Goal: Use online tool/utility: Utilize a website feature to perform a specific function

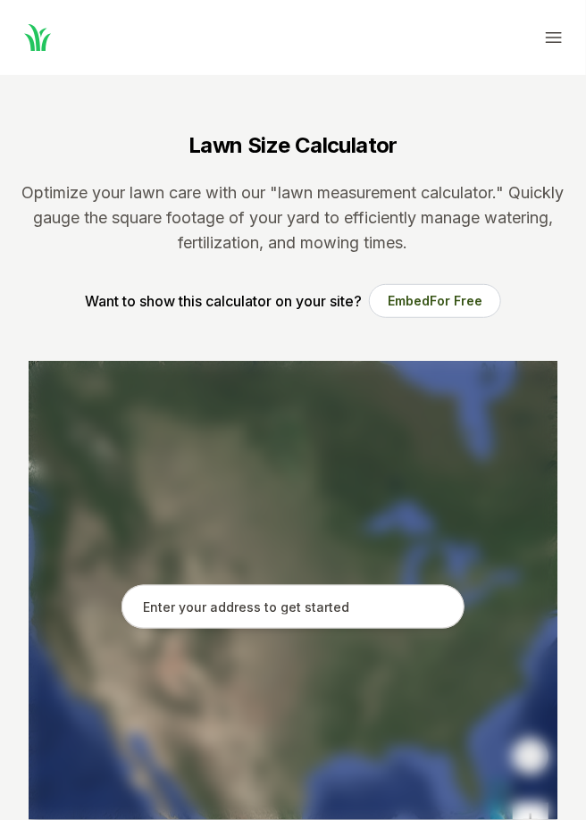
click at [410, 608] on input "text" at bounding box center [292, 607] width 343 height 45
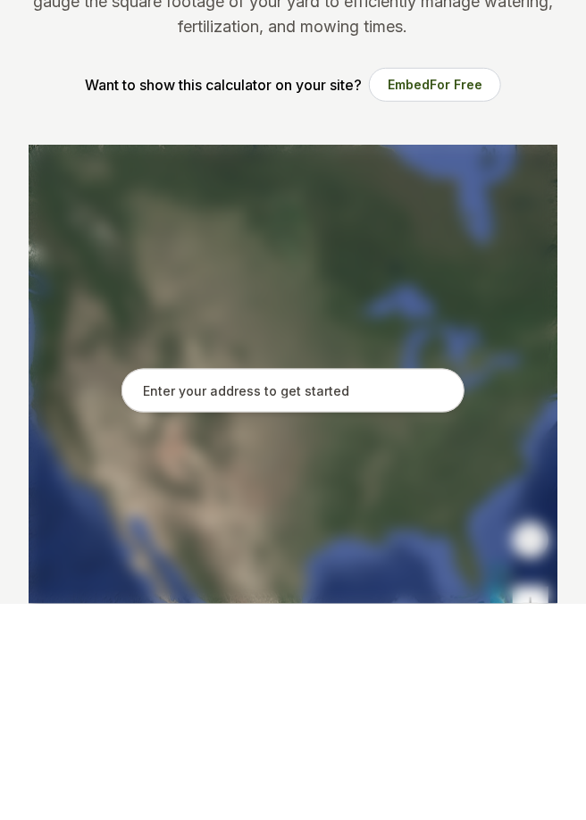
scroll to position [46, 0]
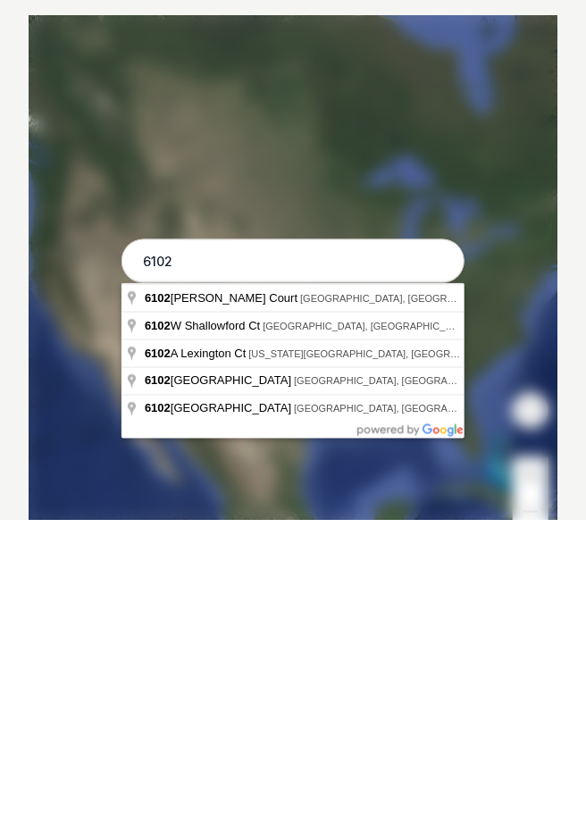
type input "[STREET_ADDRESS]"
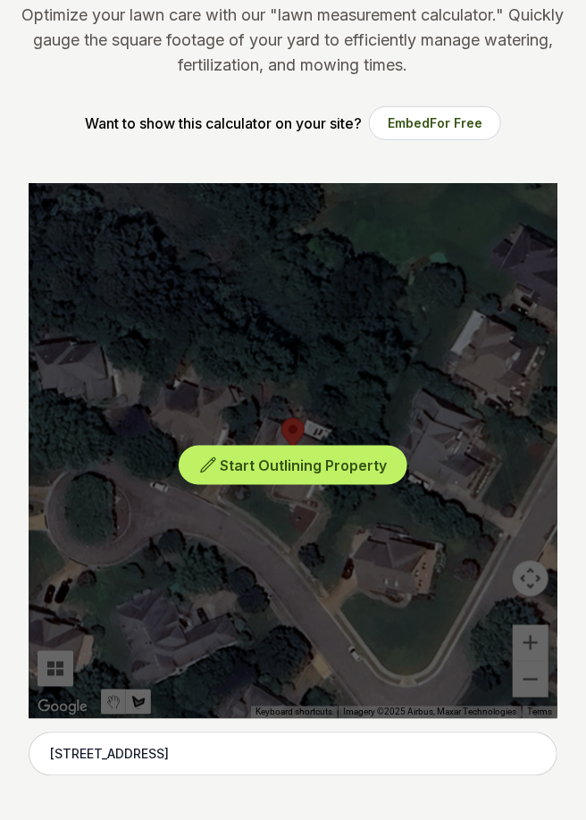
scroll to position [179, 0]
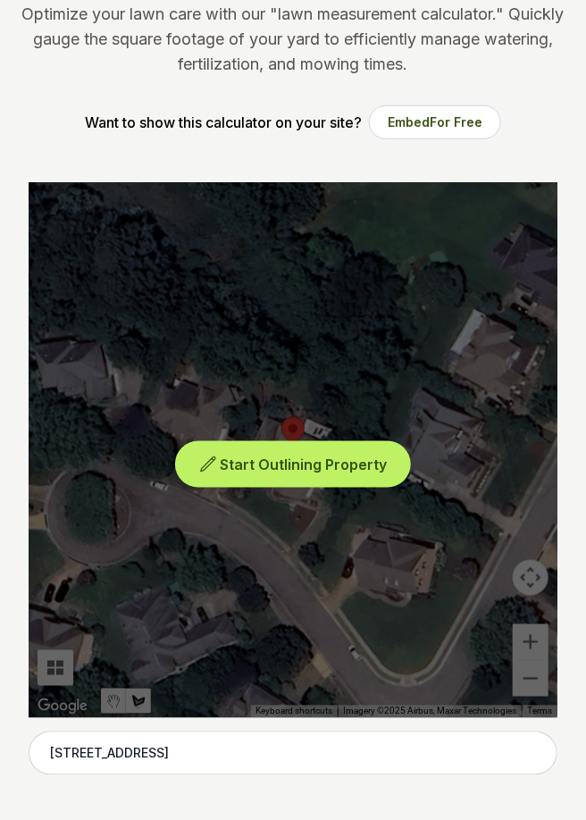
click at [226, 466] on span "Start Outlining Property" at bounding box center [304, 465] width 167 height 18
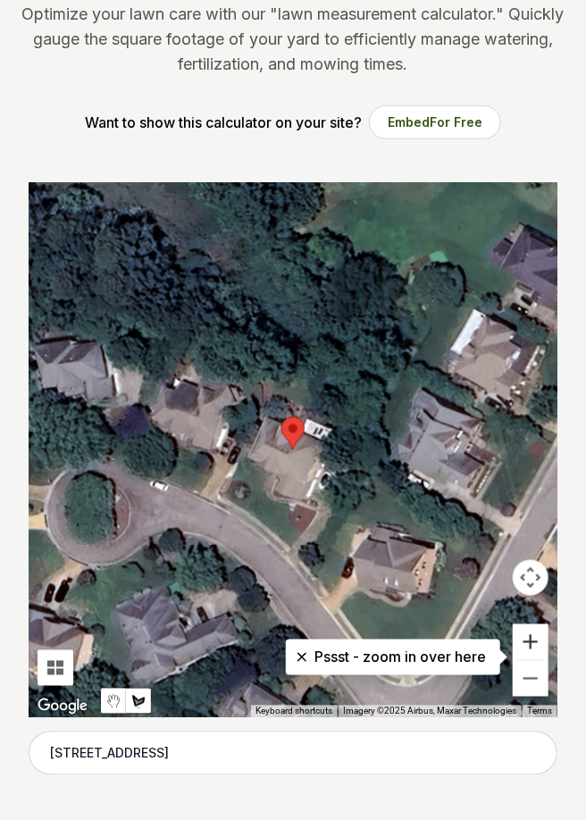
click at [534, 638] on button "Zoom in" at bounding box center [531, 642] width 36 height 36
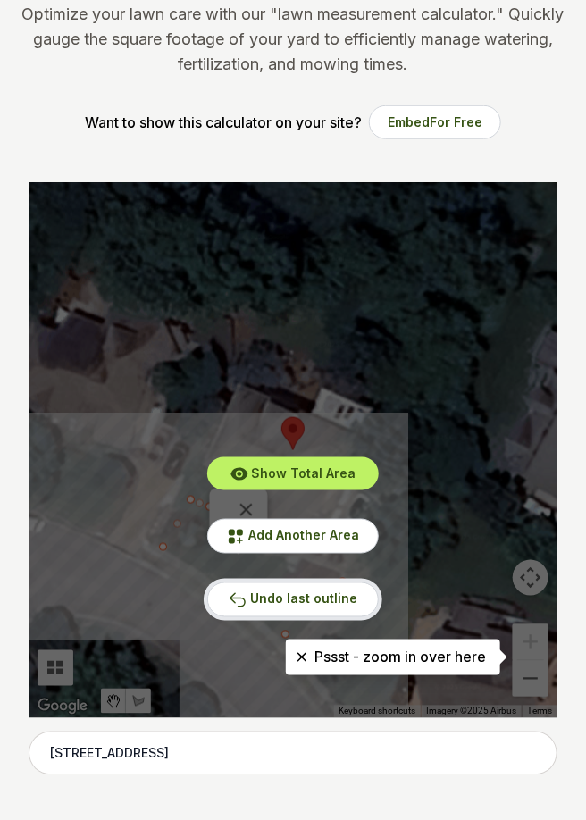
click at [250, 601] on button "Undo last outline" at bounding box center [293, 599] width 172 height 35
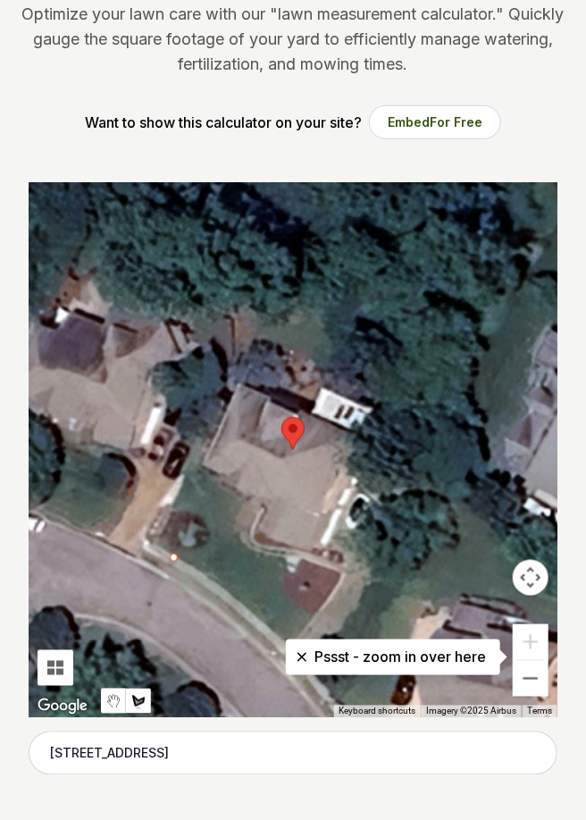
click at [306, 658] on icon at bounding box center [302, 658] width 18 height 18
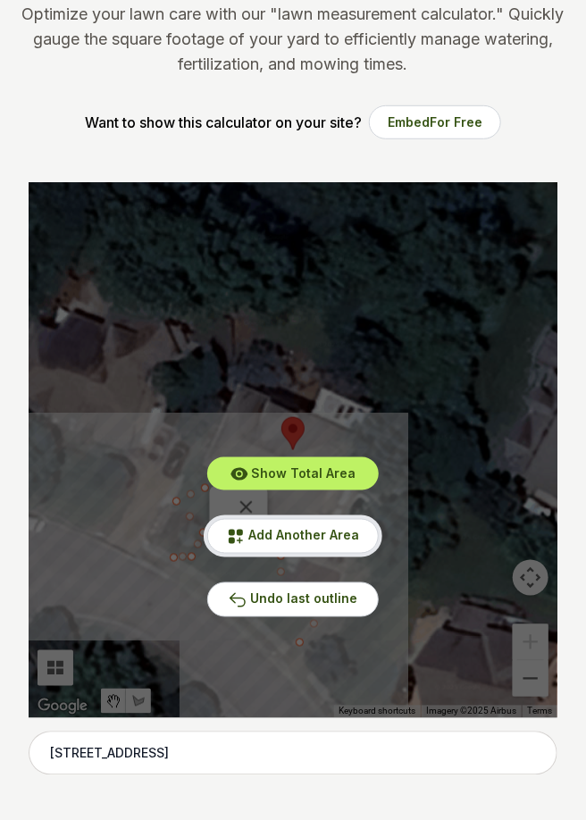
click at [248, 542] on button "Add Another Area" at bounding box center [293, 536] width 172 height 35
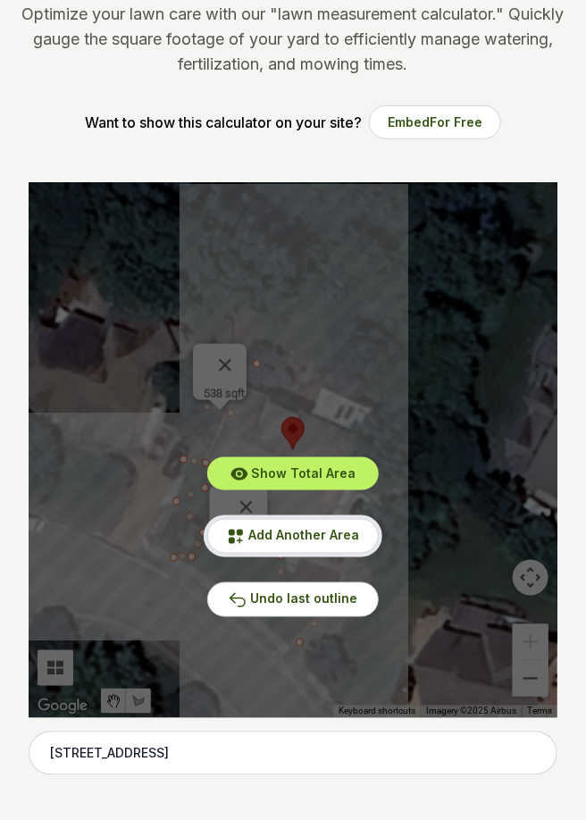
click at [245, 542] on icon at bounding box center [236, 537] width 18 height 18
click at [250, 540] on span "Add Another Area" at bounding box center [303, 535] width 111 height 15
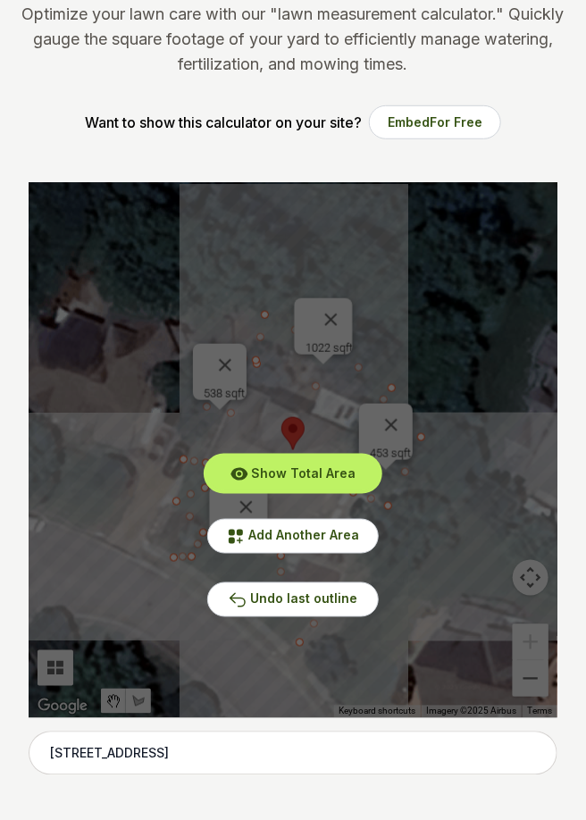
click at [252, 480] on button "Show Total Area" at bounding box center [293, 473] width 172 height 33
